Goal: Information Seeking & Learning: Compare options

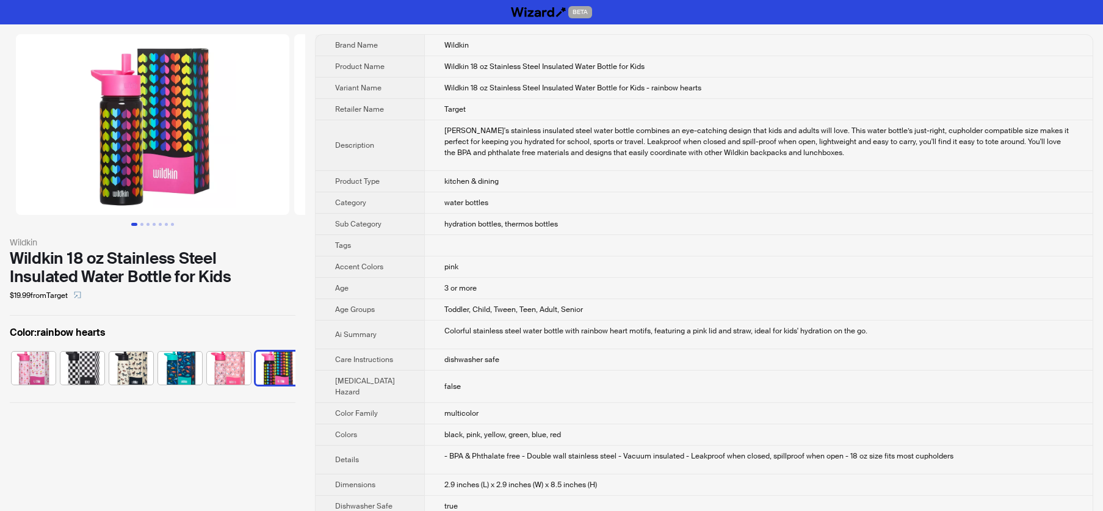
scroll to position [0, 226]
